Goal: Information Seeking & Learning: Learn about a topic

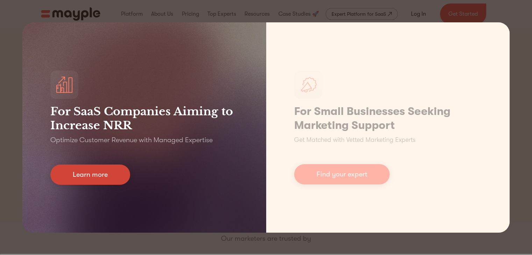
click at [117, 166] on link "Learn more" at bounding box center [90, 175] width 80 height 20
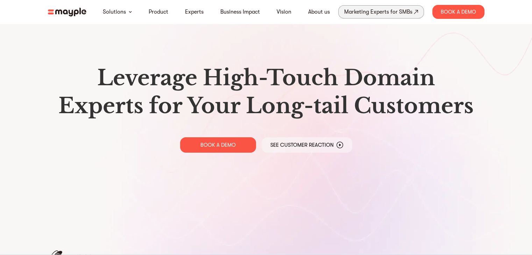
click at [394, 11] on div "Marketing Experts for SMBs" at bounding box center [378, 12] width 68 height 10
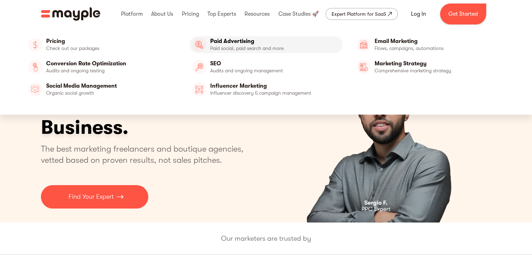
click at [222, 45] on link "Paid Advertising" at bounding box center [265, 44] width 153 height 17
